Goal: Transaction & Acquisition: Download file/media

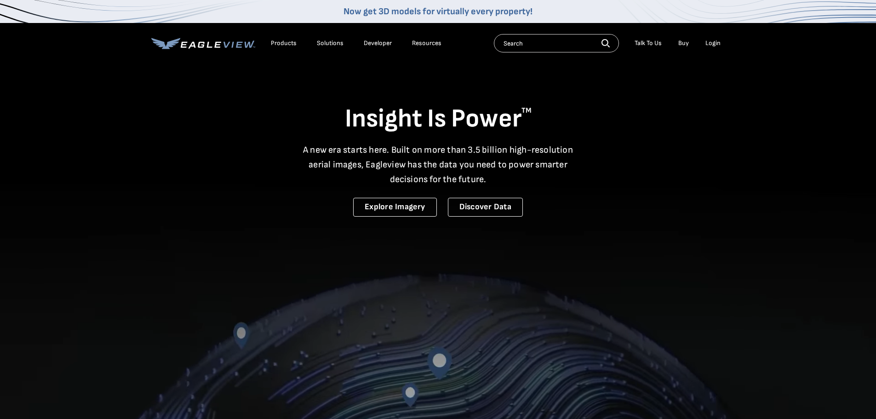
click at [714, 48] on li "Login" at bounding box center [713, 43] width 24 height 14
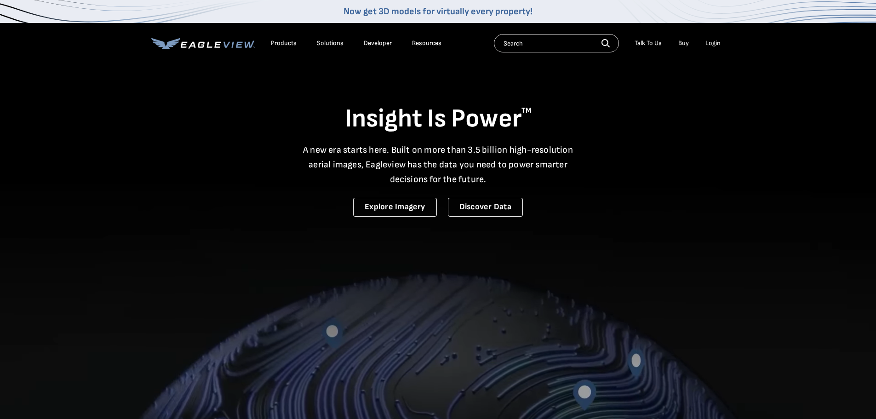
click at [708, 44] on div "Login" at bounding box center [712, 43] width 15 height 8
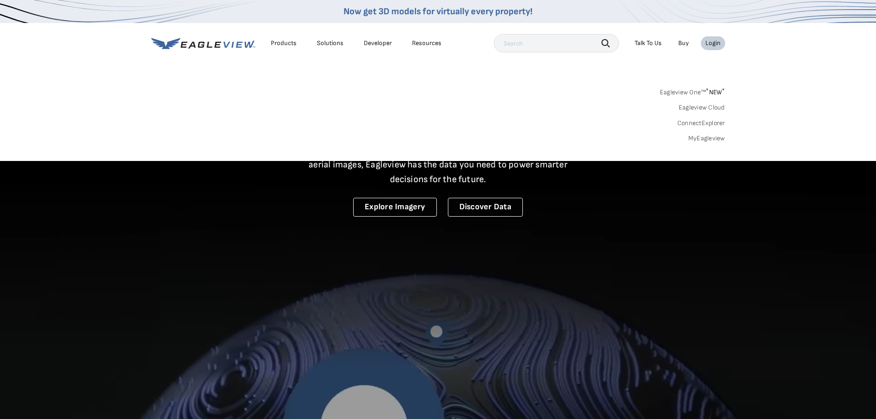
click at [720, 140] on link "MyEagleview" at bounding box center [706, 138] width 37 height 8
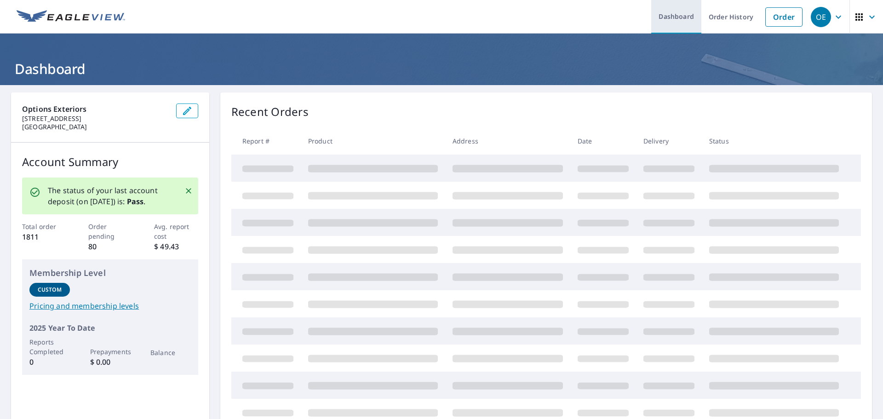
click at [669, 15] on link "Dashboard" at bounding box center [676, 17] width 50 height 34
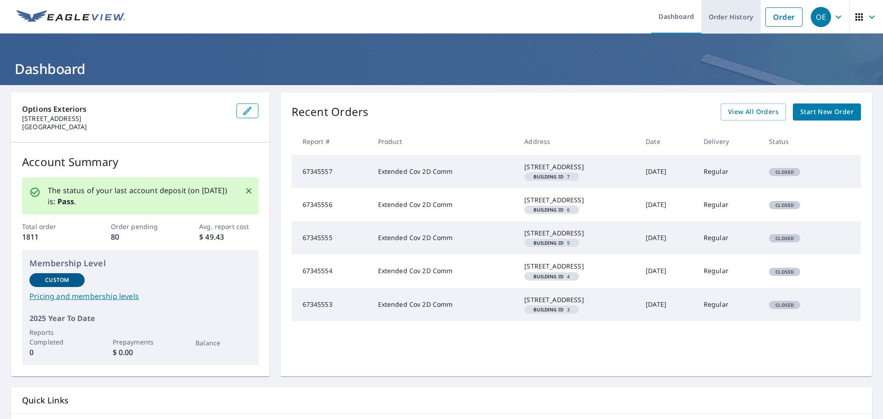
click at [712, 18] on link "Order History" at bounding box center [730, 17] width 59 height 34
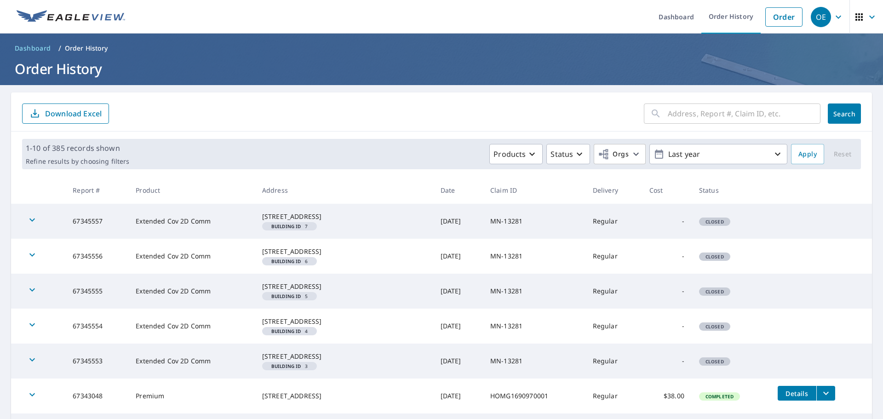
click at [719, 116] on input "text" at bounding box center [743, 114] width 153 height 26
paste input "66282872"
type input "66282872"
click at [832, 119] on button "Search" at bounding box center [843, 113] width 33 height 20
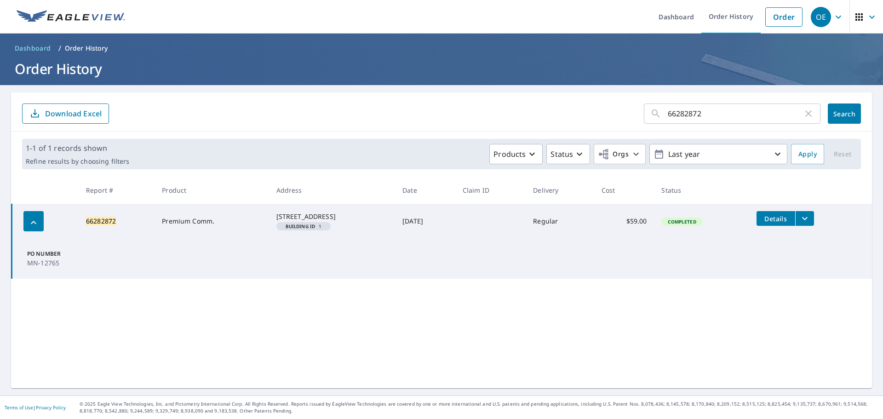
click at [803, 217] on icon "filesDropdownBtn-66282872" at bounding box center [804, 218] width 11 height 11
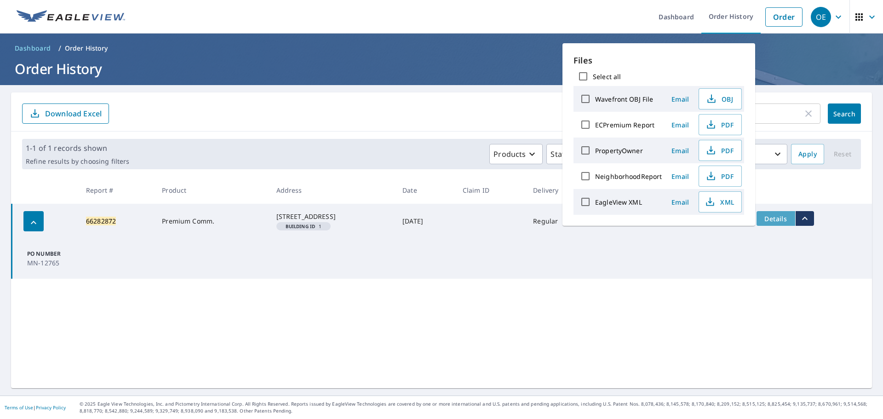
click at [779, 224] on button "Details" at bounding box center [775, 218] width 39 height 15
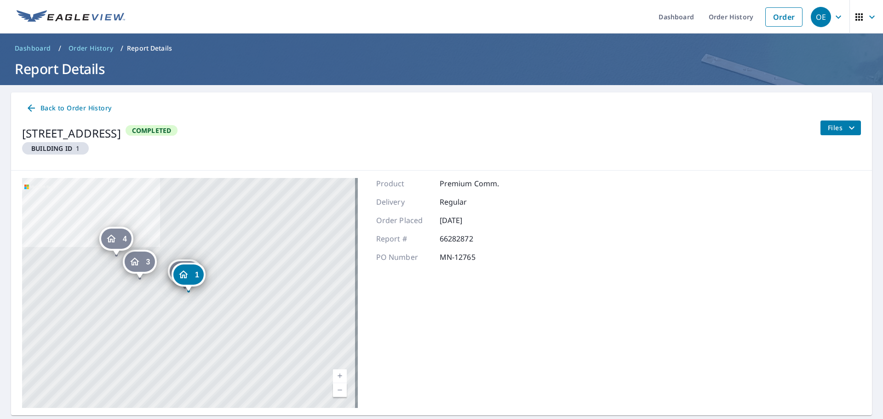
click at [337, 375] on link "Current Level 17, Zoom In" at bounding box center [340, 376] width 14 height 14
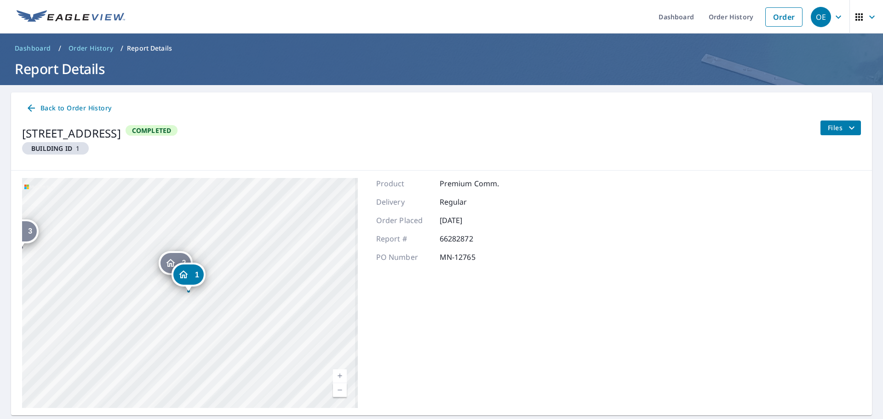
click at [337, 375] on link "Current Level 17.570607207744086, Zoom In" at bounding box center [340, 376] width 14 height 14
click at [341, 393] on link "Current Level 20, Zoom Out" at bounding box center [340, 390] width 14 height 14
click at [678, 17] on link "Dashboard" at bounding box center [676, 17] width 50 height 34
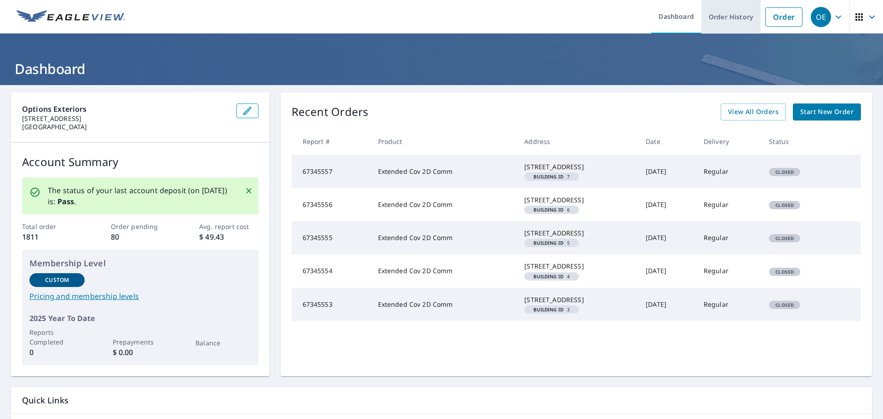
click at [729, 15] on link "Order History" at bounding box center [730, 17] width 59 height 34
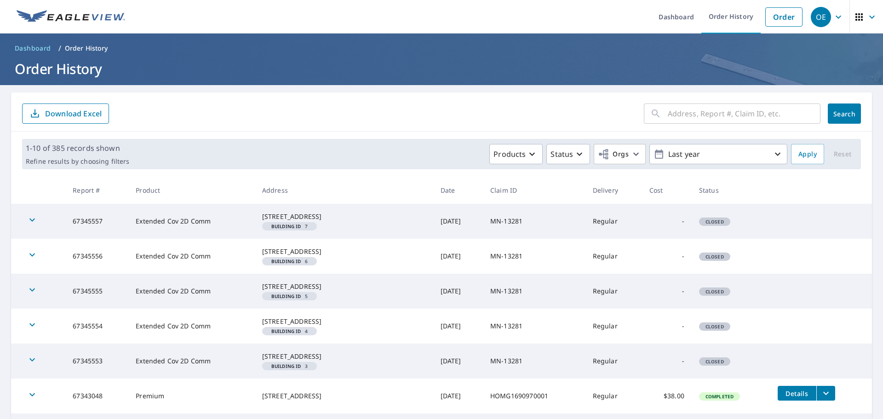
click at [730, 115] on input "text" at bounding box center [743, 114] width 153 height 26
type input "3131 Campus"
click button "Search" at bounding box center [843, 113] width 33 height 20
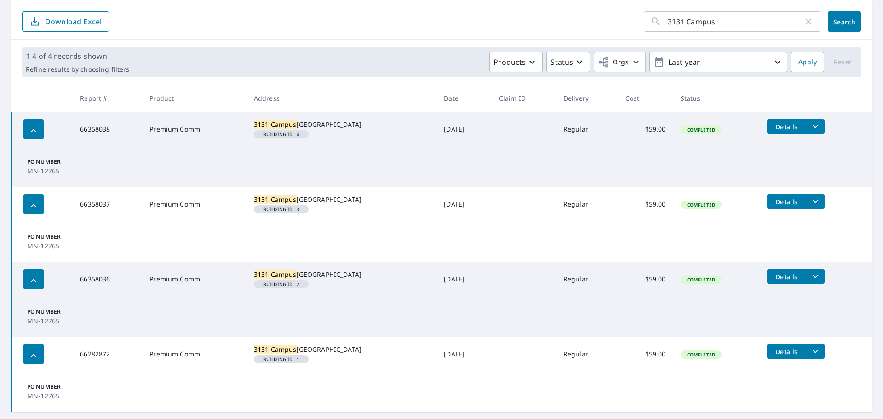
scroll to position [145, 0]
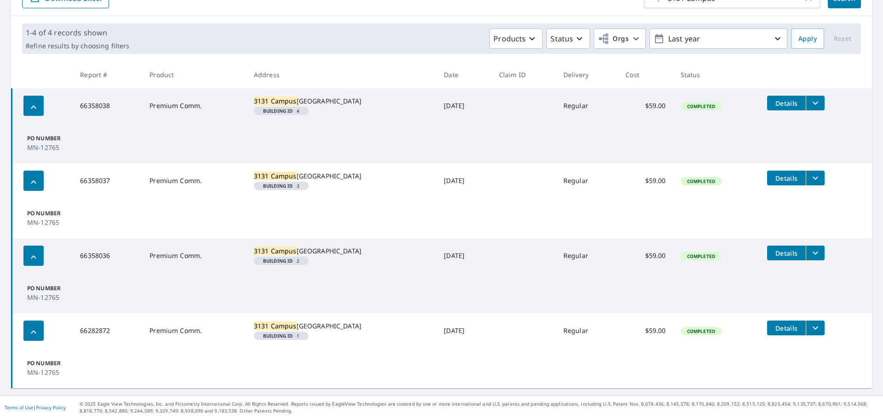
click at [809, 97] on icon "filesDropdownBtn-66358038" at bounding box center [814, 102] width 11 height 11
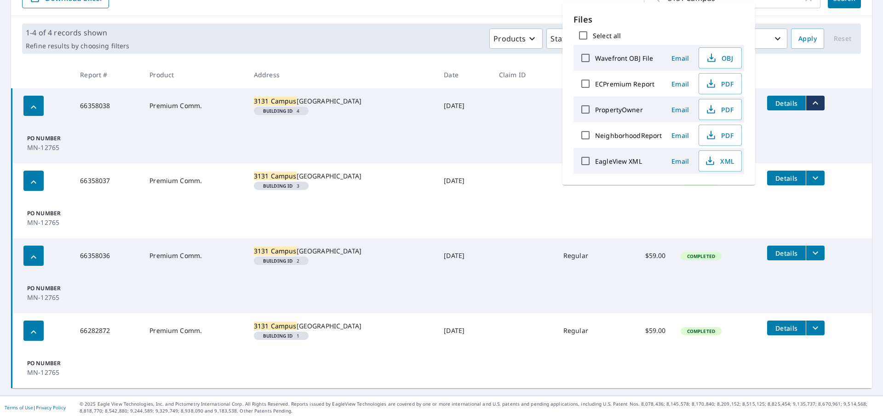
click at [583, 85] on input "ECPremium Report" at bounding box center [584, 83] width 19 height 19
checkbox input "true"
click at [715, 84] on span "PDF" at bounding box center [718, 83] width 29 height 11
click at [143, 198] on td "PO Number MN-12765" at bounding box center [442, 218] width 860 height 40
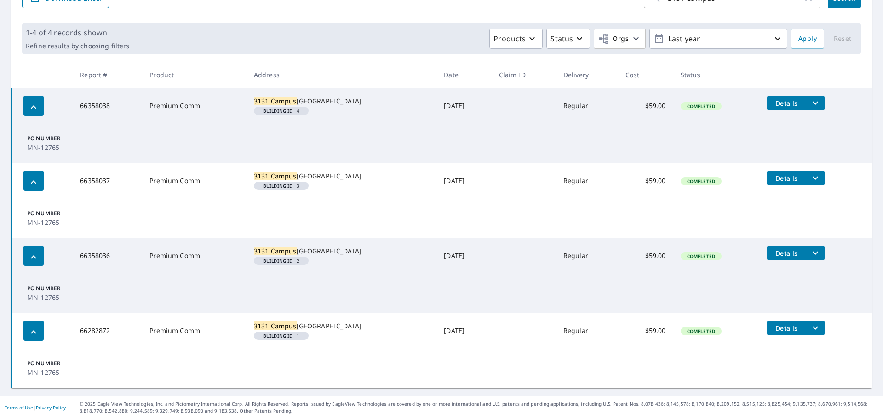
click at [809, 172] on icon "filesDropdownBtn-66358037" at bounding box center [814, 177] width 11 height 11
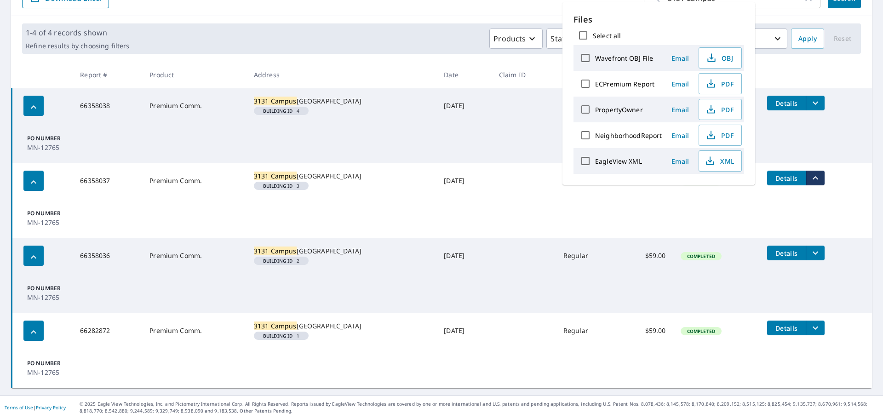
click at [588, 85] on input "ECPremium Report" at bounding box center [584, 83] width 19 height 19
checkbox input "true"
click at [712, 86] on icon "button" at bounding box center [710, 83] width 11 height 11
click at [364, 280] on td "PO Number MN-12765" at bounding box center [442, 293] width 860 height 40
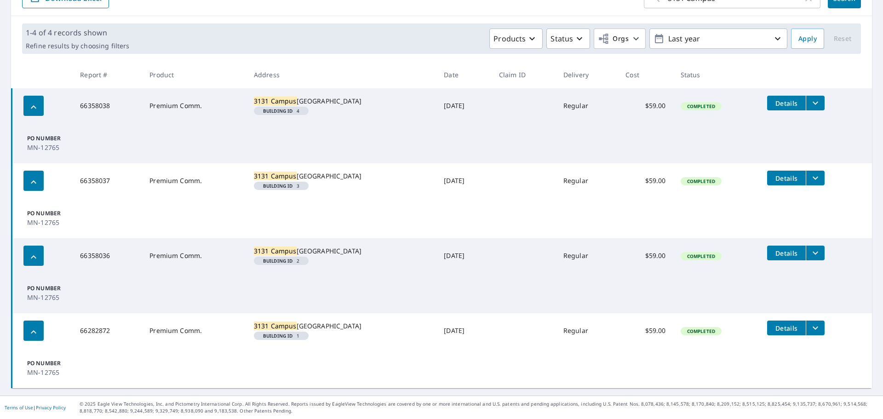
click at [809, 247] on icon "filesDropdownBtn-66358036" at bounding box center [814, 252] width 11 height 11
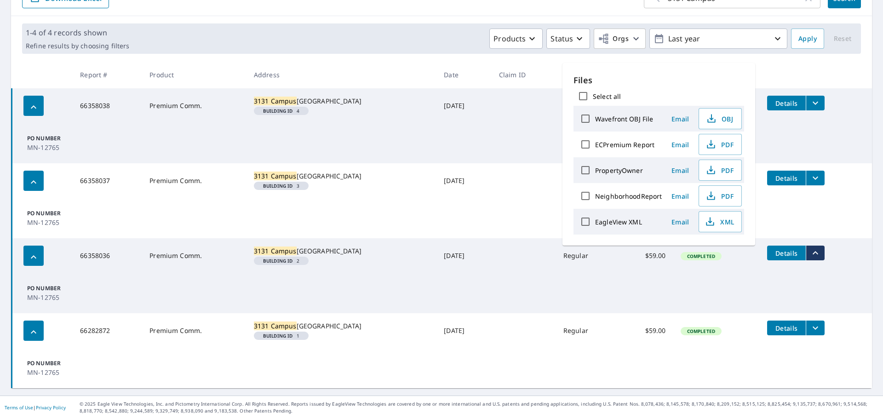
click at [587, 142] on input "ECPremium Report" at bounding box center [584, 144] width 19 height 19
checkbox input "true"
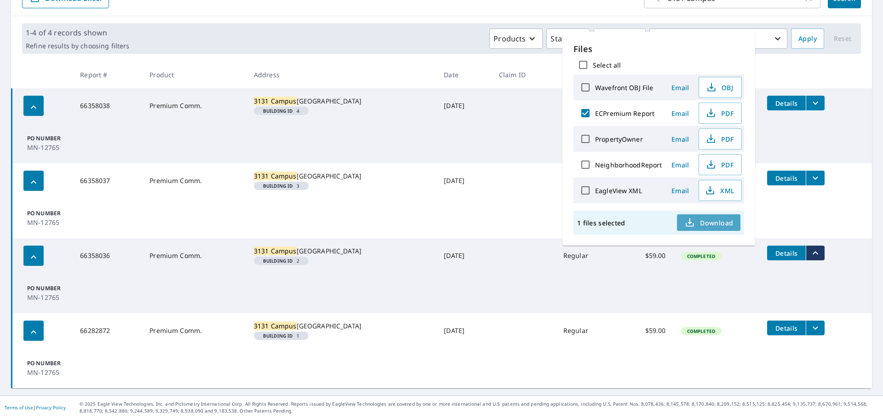
click at [701, 221] on span "Download" at bounding box center [708, 222] width 49 height 11
click at [460, 61] on th "Date" at bounding box center [463, 74] width 55 height 27
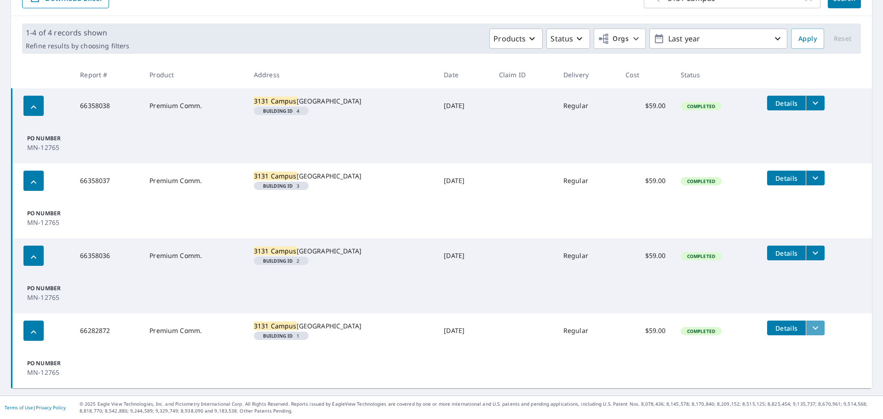
click at [809, 322] on icon "filesDropdownBtn-66282872" at bounding box center [814, 327] width 11 height 11
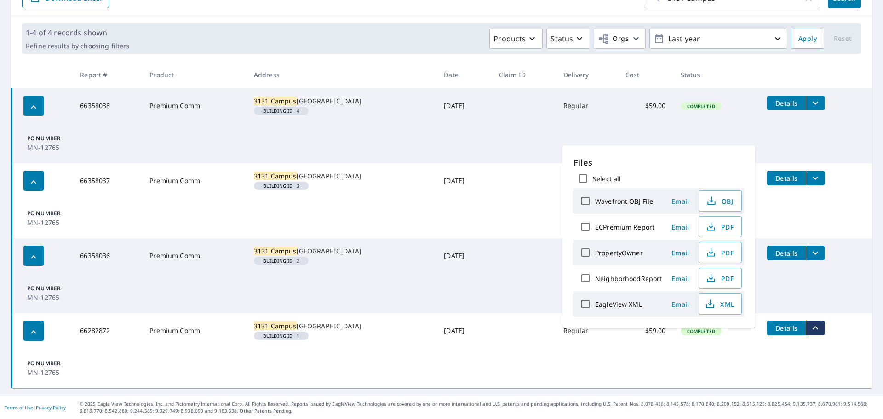
click at [587, 227] on input "ECPremium Report" at bounding box center [584, 226] width 19 height 19
checkbox input "true"
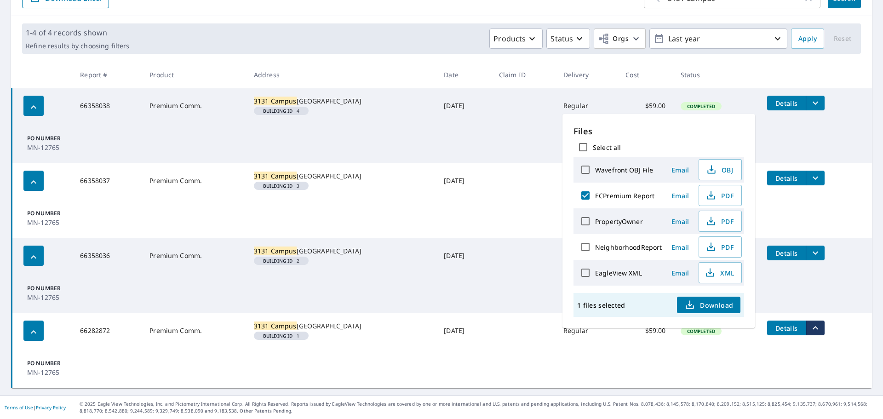
click at [704, 303] on span "Download" at bounding box center [708, 304] width 49 height 11
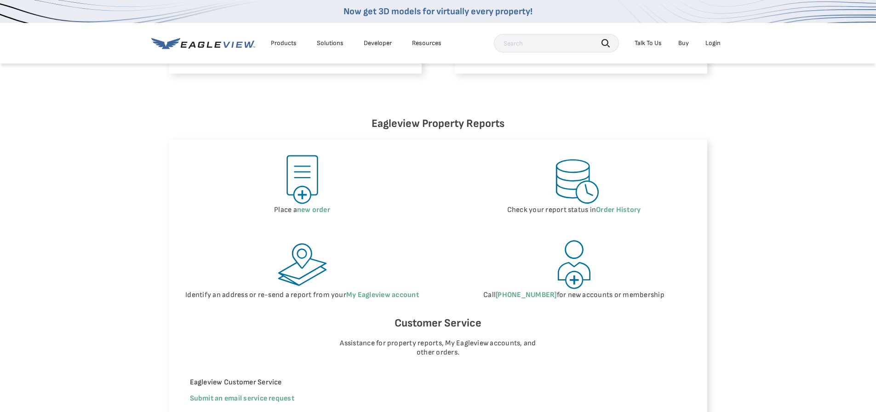
scroll to position [368, 0]
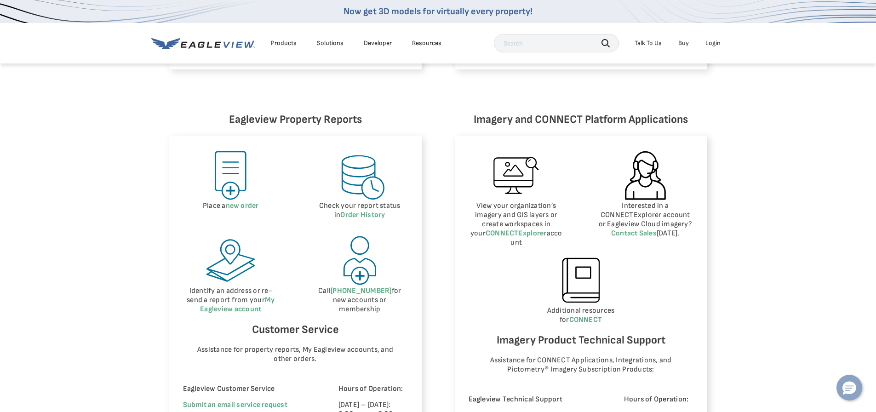
click at [848, 384] on icon "Hello, have a question? Let’s chat." at bounding box center [849, 388] width 14 height 13
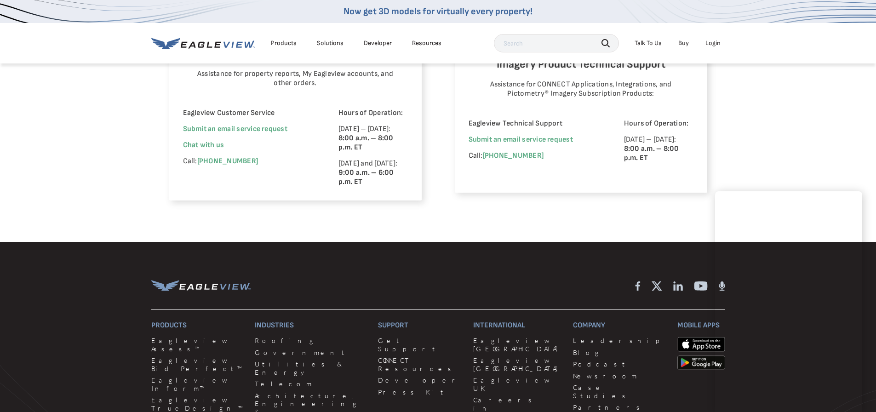
scroll to position [843, 0]
